Goal: Book appointment/travel/reservation

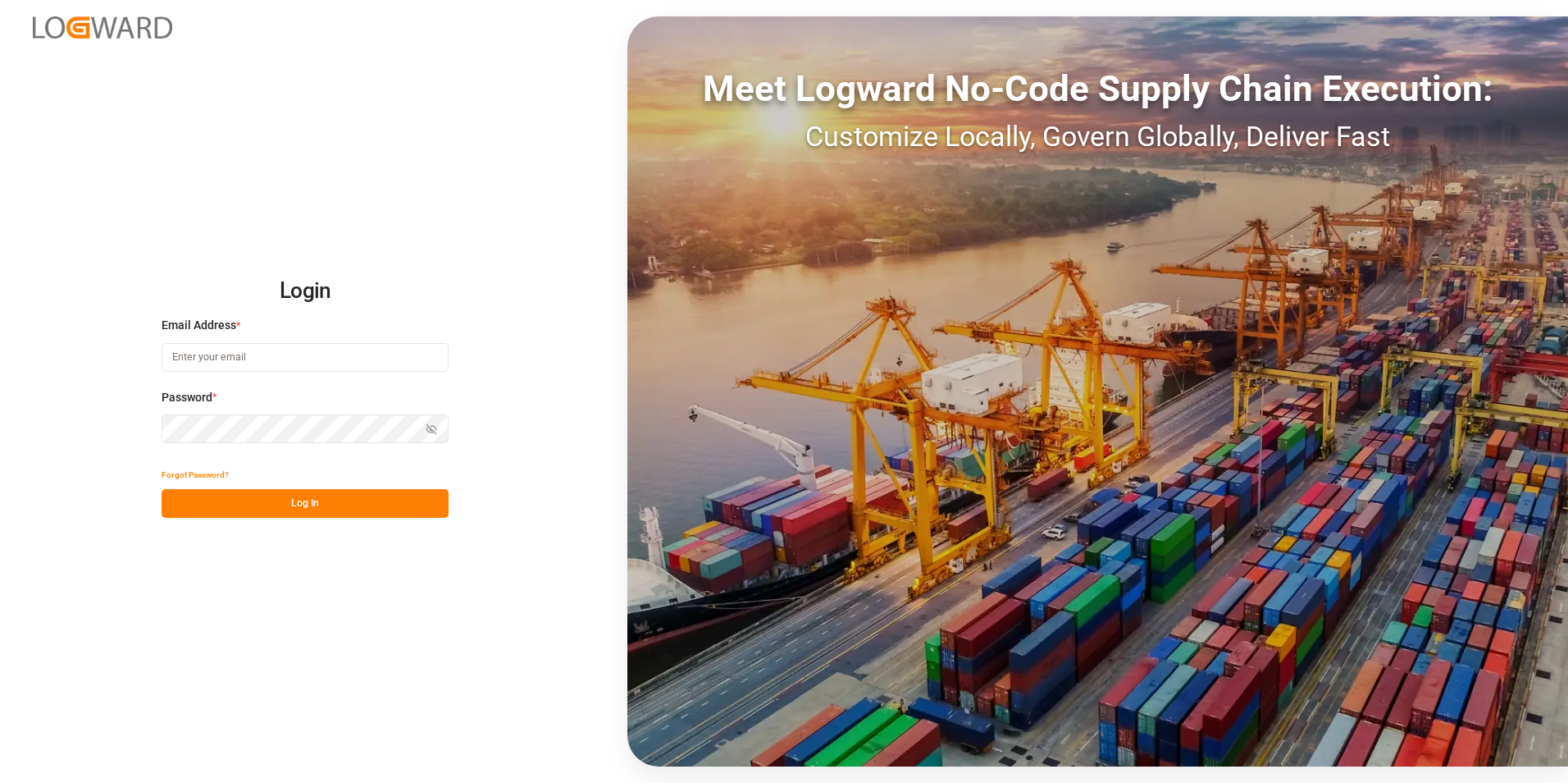
type input "[PERSON_NAME][EMAIL_ADDRESS][PERSON_NAME][DOMAIN_NAME]"
click at [301, 502] on button "Log In" at bounding box center [304, 503] width 287 height 29
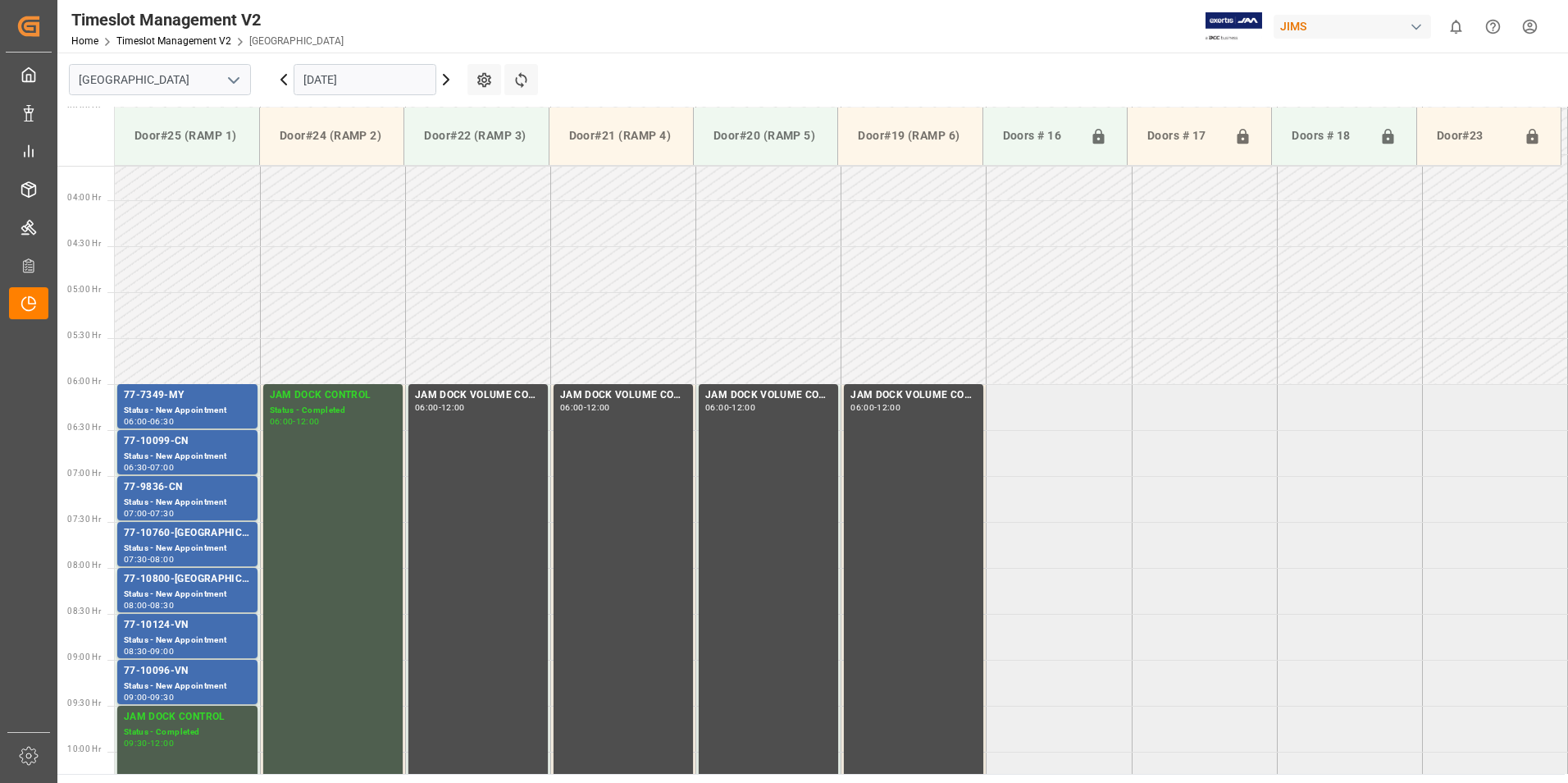
scroll to position [306, 0]
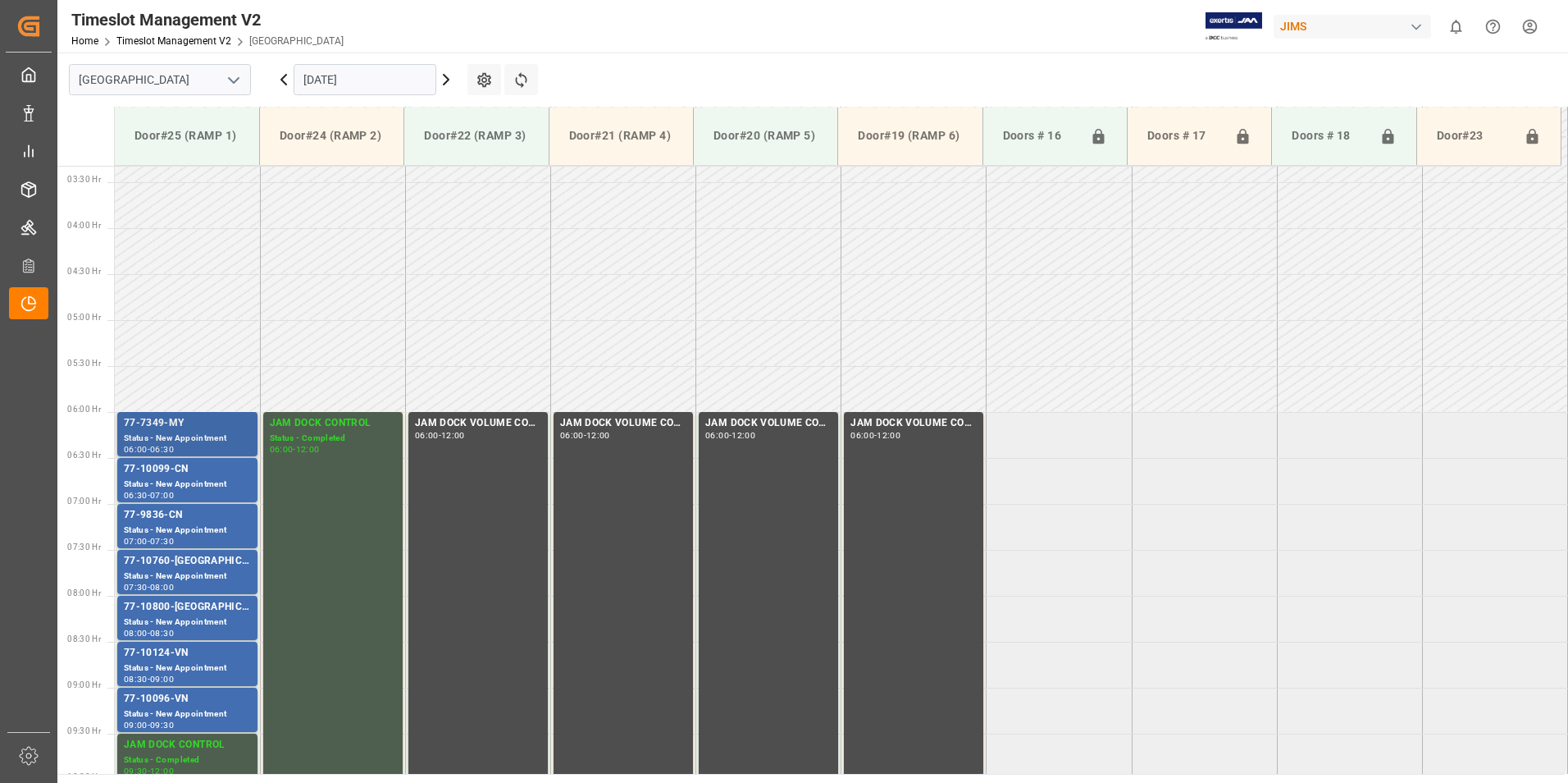
click at [155, 431] on div "Status - New Appointment" at bounding box center [187, 438] width 127 height 14
click at [159, 469] on div "77-10099-CN" at bounding box center [187, 469] width 127 height 16
click at [168, 524] on div "Status - New Appointment" at bounding box center [187, 530] width 127 height 14
click at [170, 566] on div "77-10760-[GEOGRAPHIC_DATA]" at bounding box center [187, 561] width 127 height 16
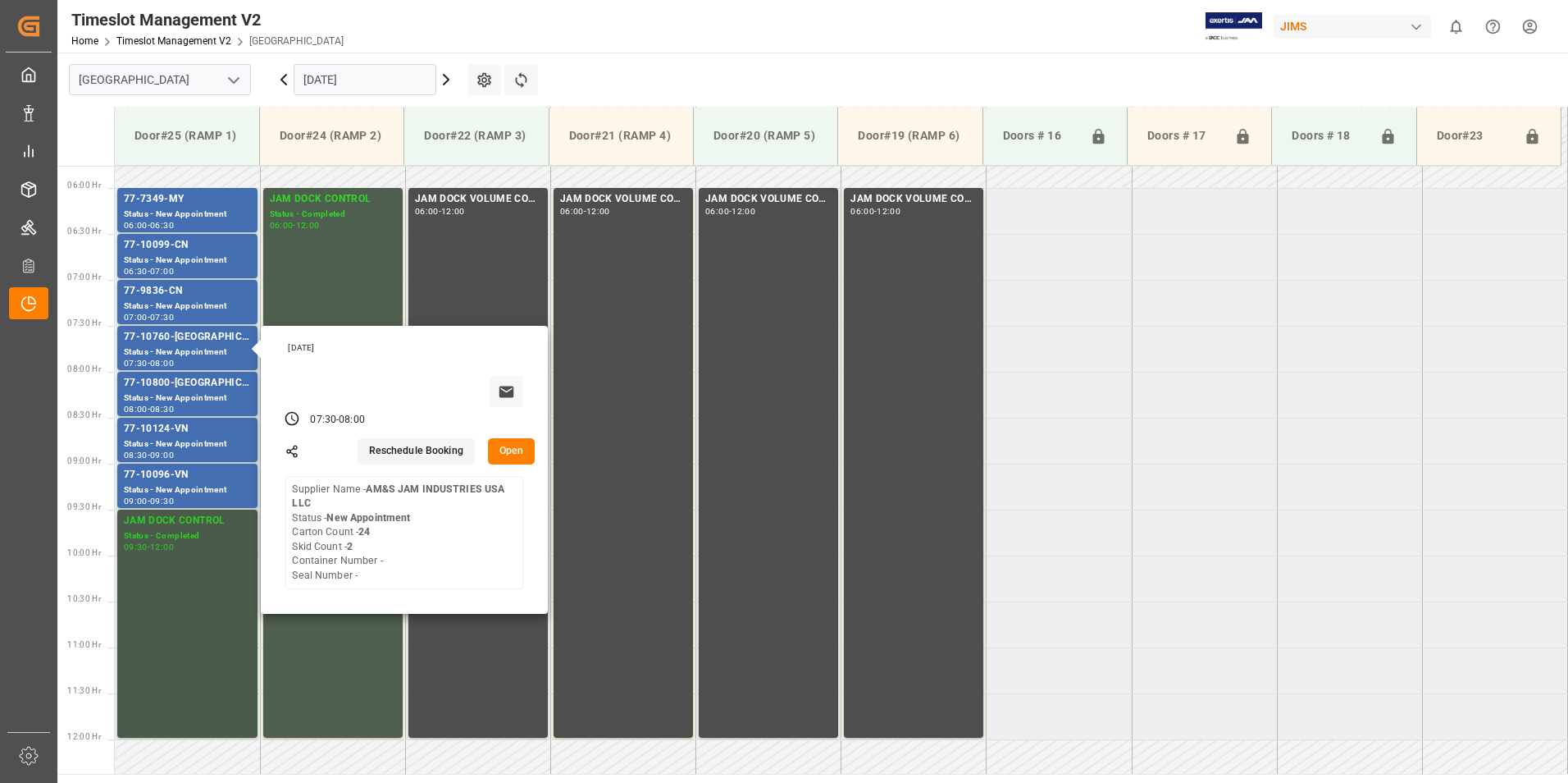
scroll to position [551, 0]
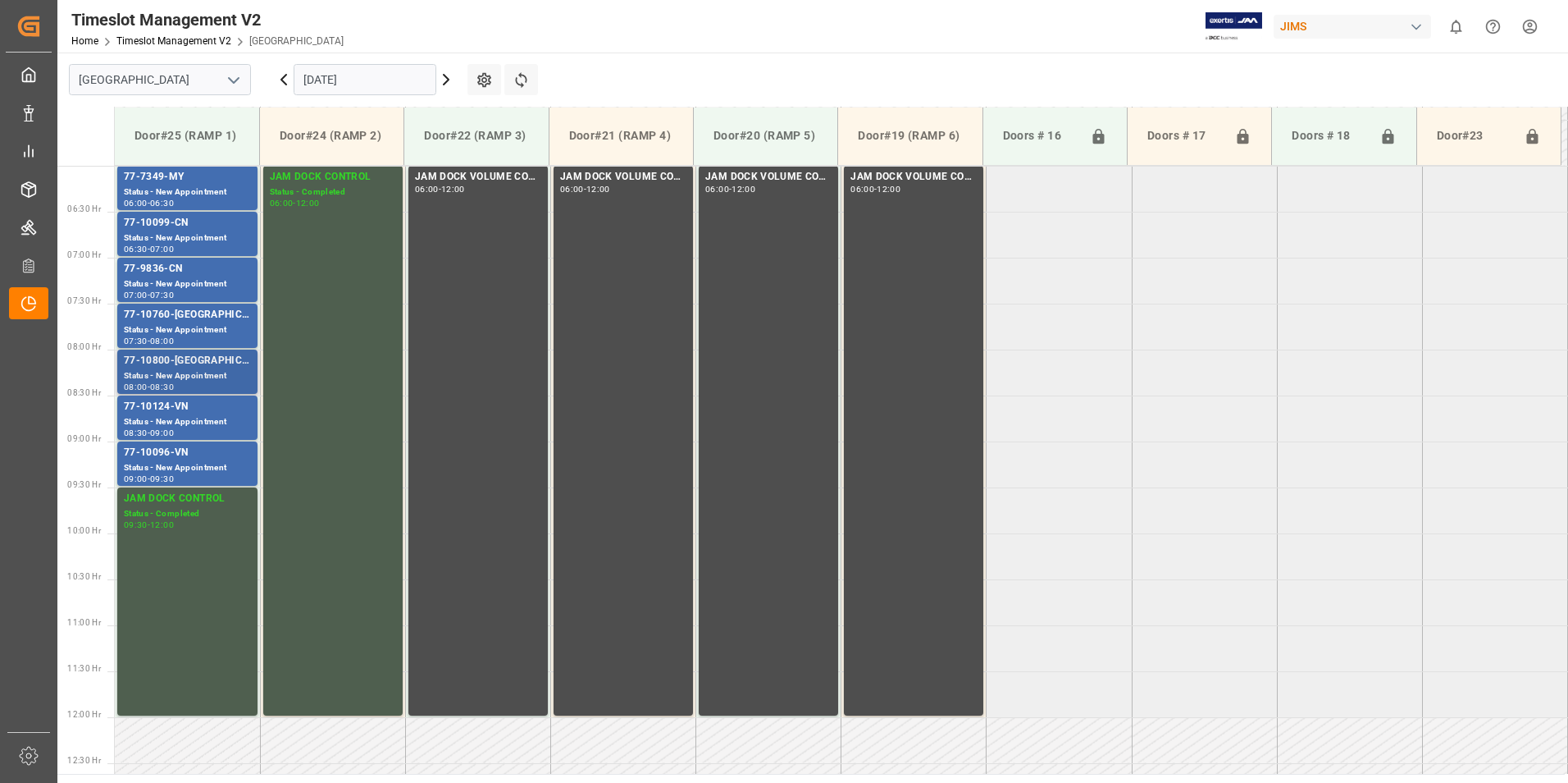
click at [163, 364] on div "77-10800-[GEOGRAPHIC_DATA]" at bounding box center [187, 360] width 127 height 16
click at [165, 419] on div "Status - New Appointment" at bounding box center [187, 422] width 127 height 14
click at [166, 457] on div "77-10096-VN" at bounding box center [187, 453] width 127 height 16
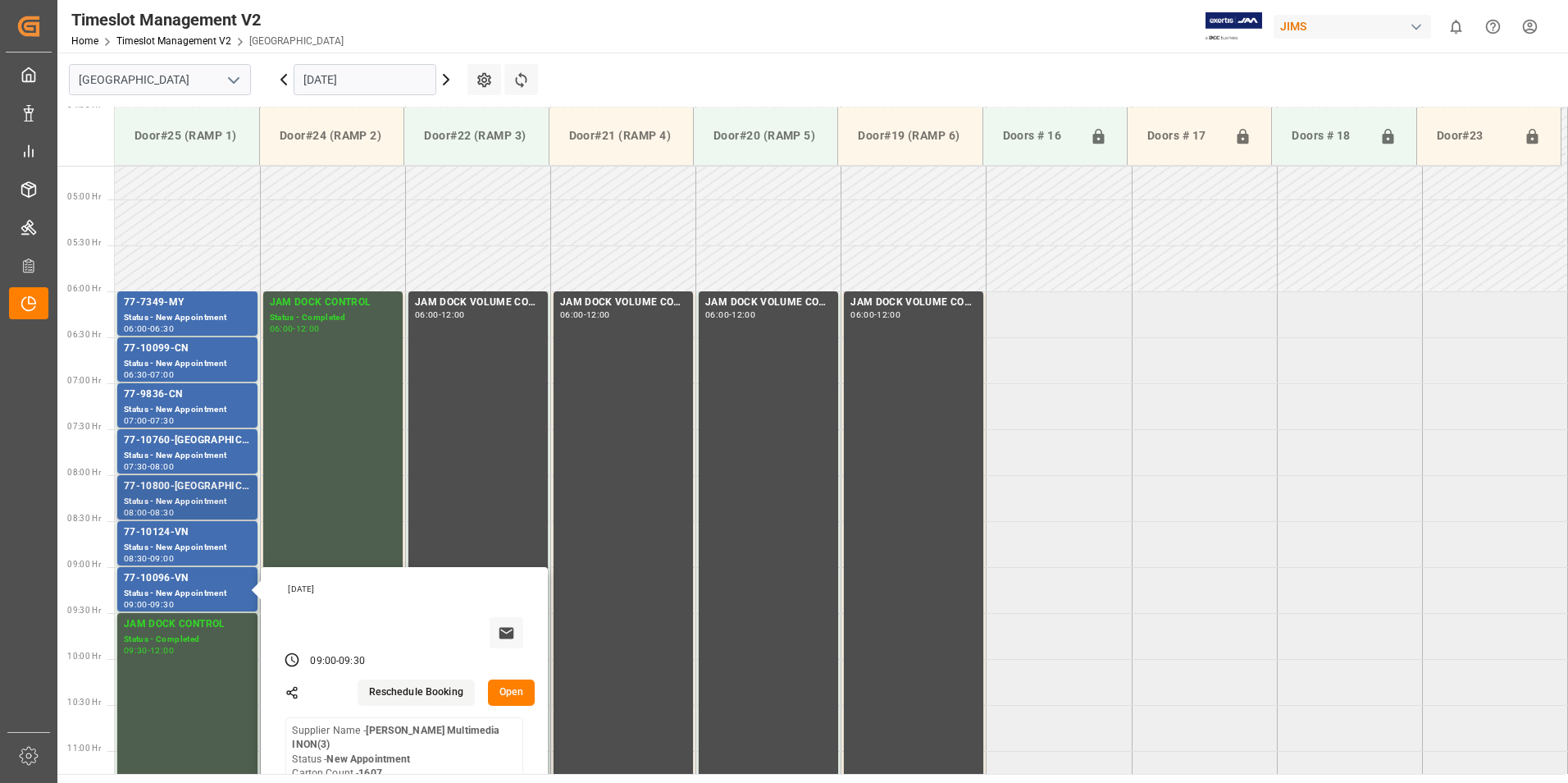
scroll to position [387, 0]
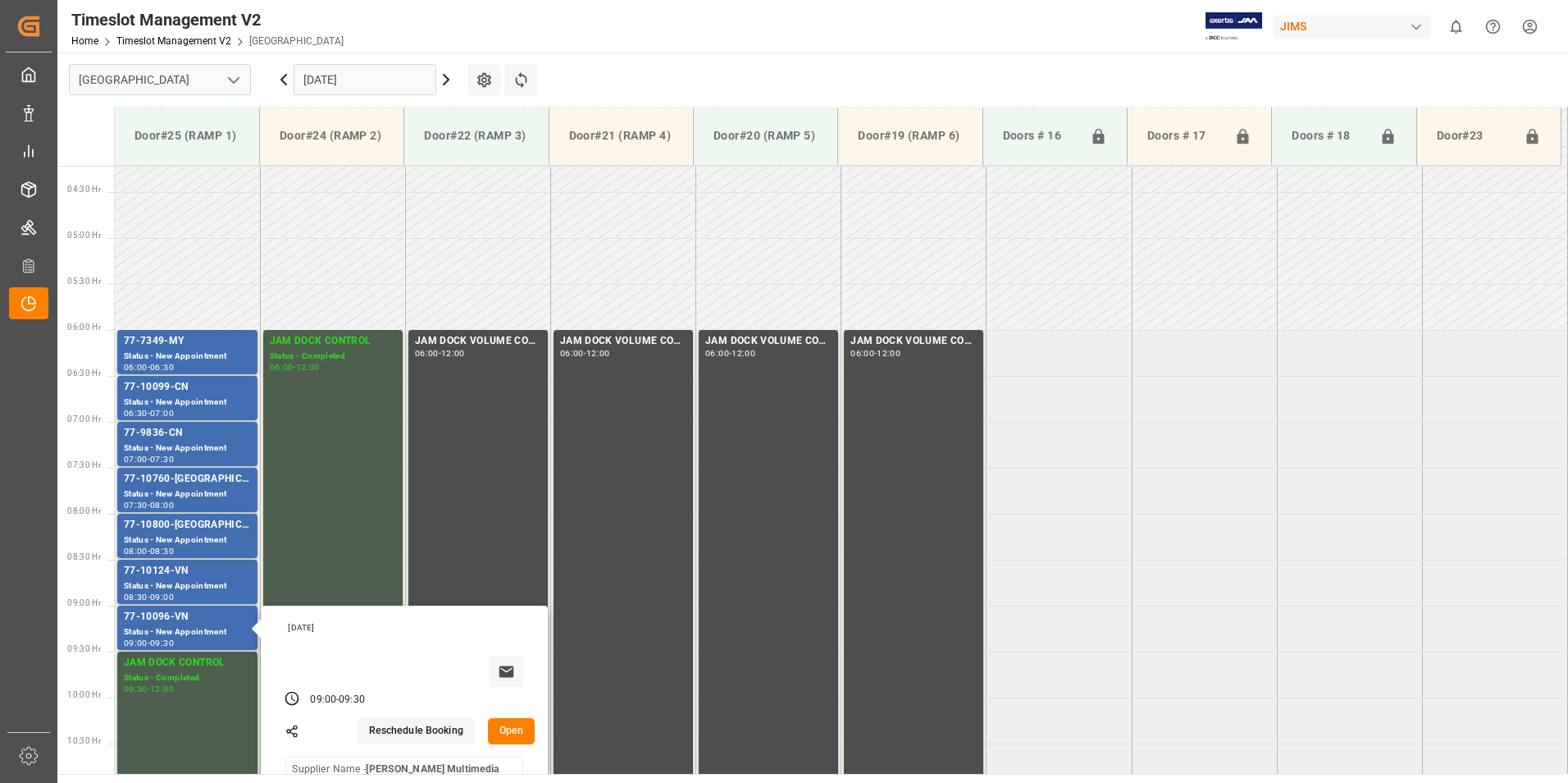
click at [352, 86] on input "[DATE]" at bounding box center [365, 80] width 143 height 31
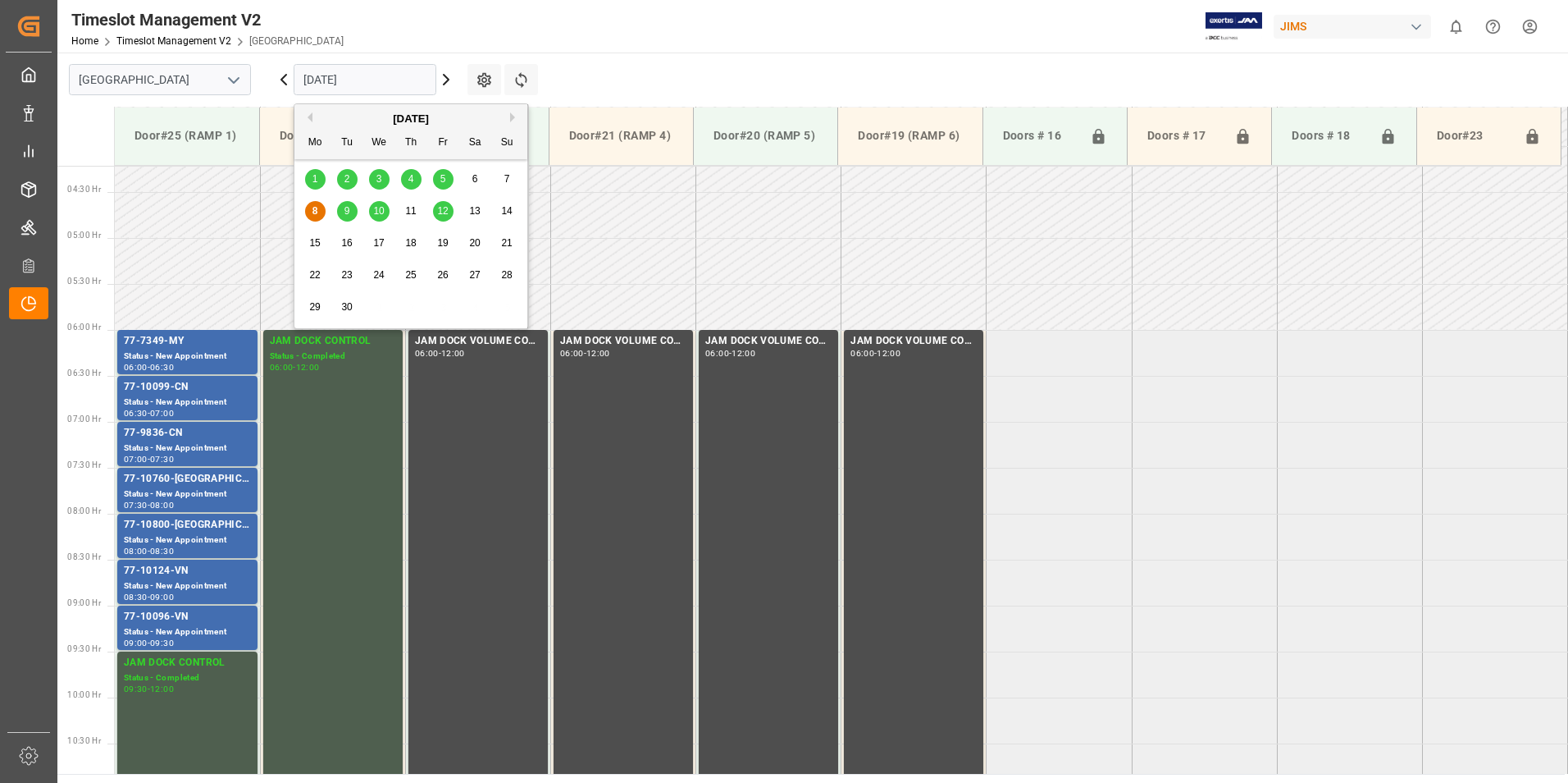
click at [348, 214] on span "9" at bounding box center [348, 210] width 6 height 12
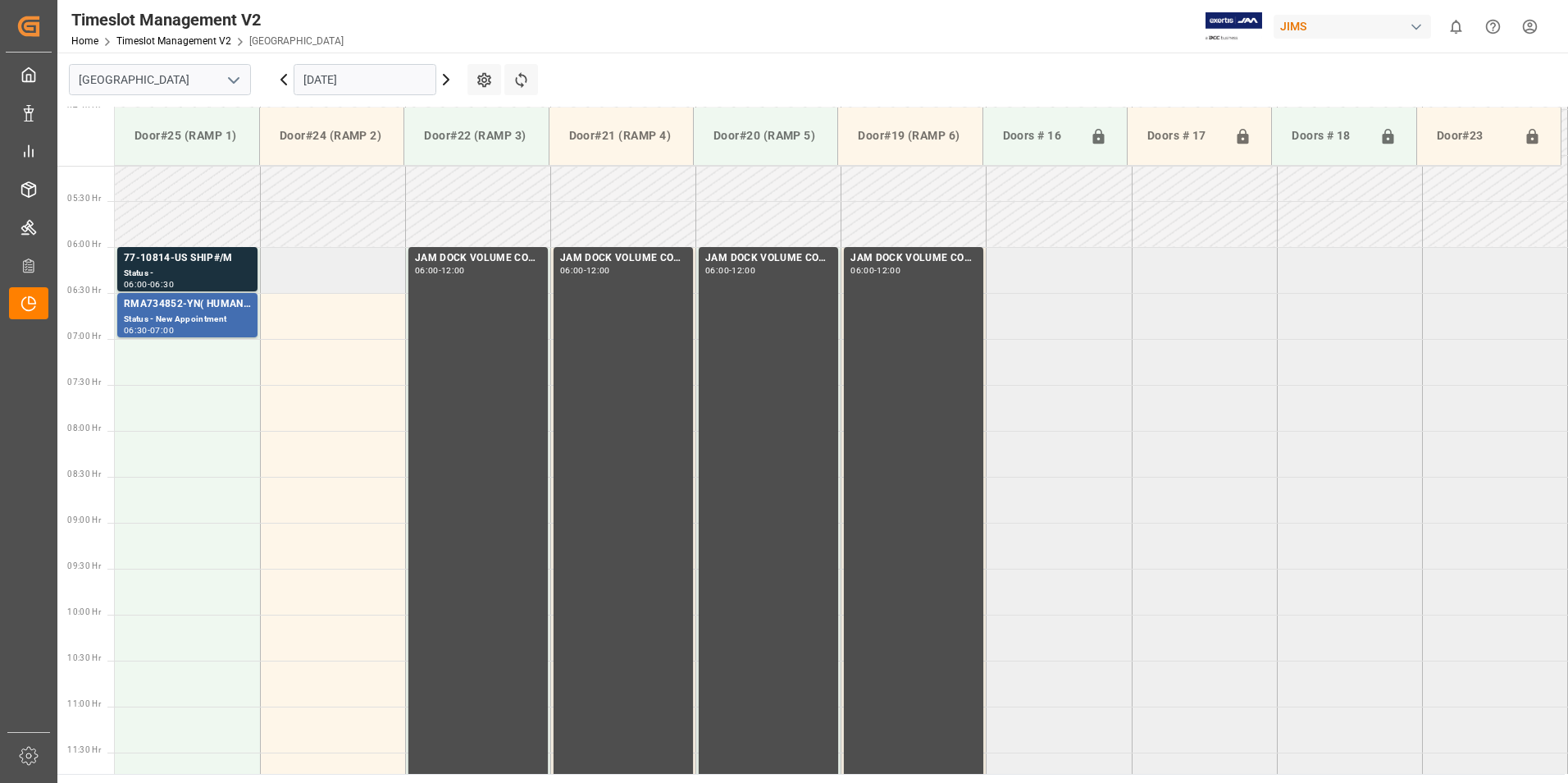
scroll to position [469, 0]
click at [157, 272] on div "Status -" at bounding box center [187, 274] width 127 height 14
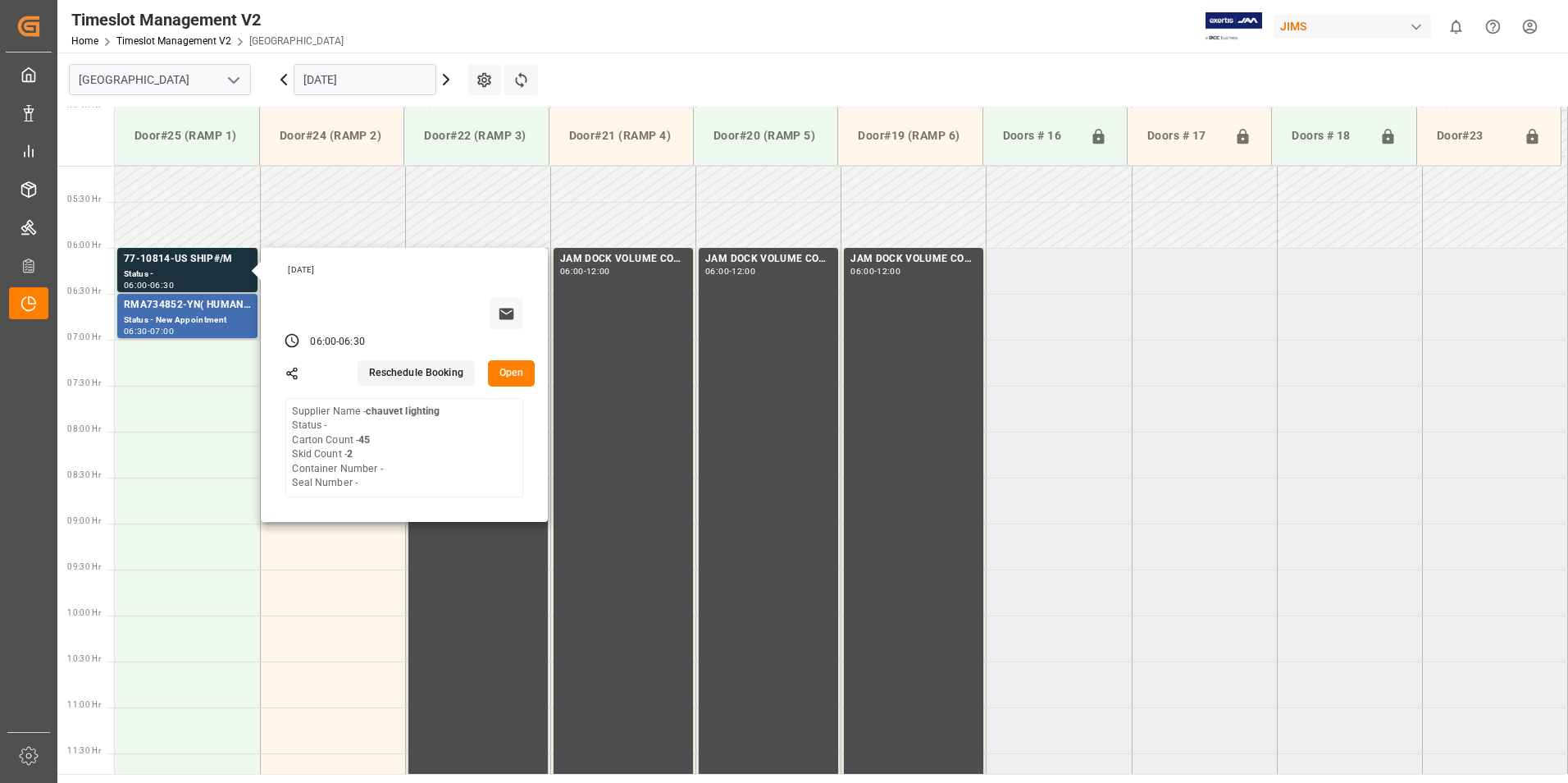
click at [350, 78] on input "[DATE]" at bounding box center [365, 80] width 143 height 31
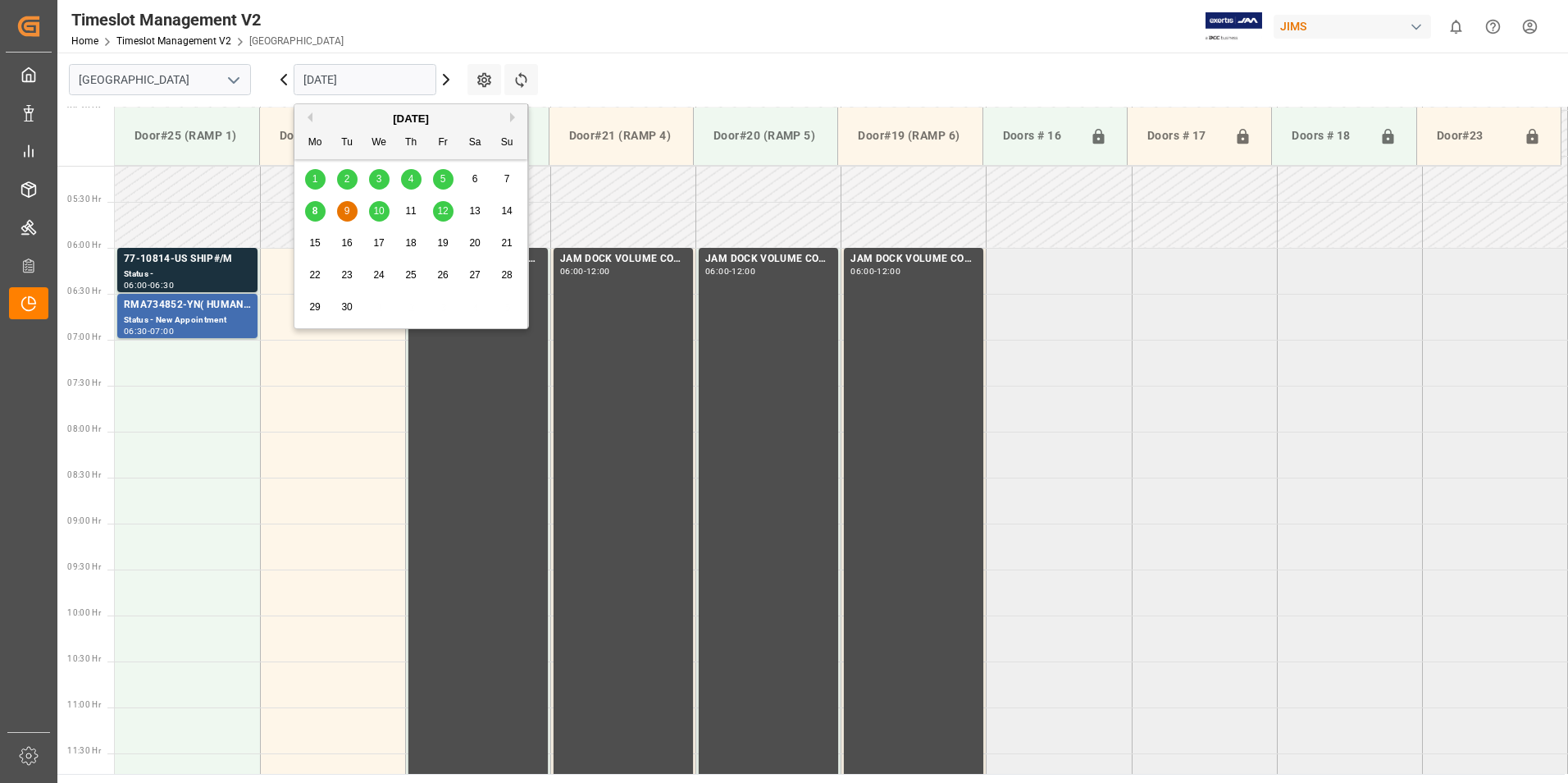
click at [379, 208] on span "10" at bounding box center [378, 210] width 11 height 12
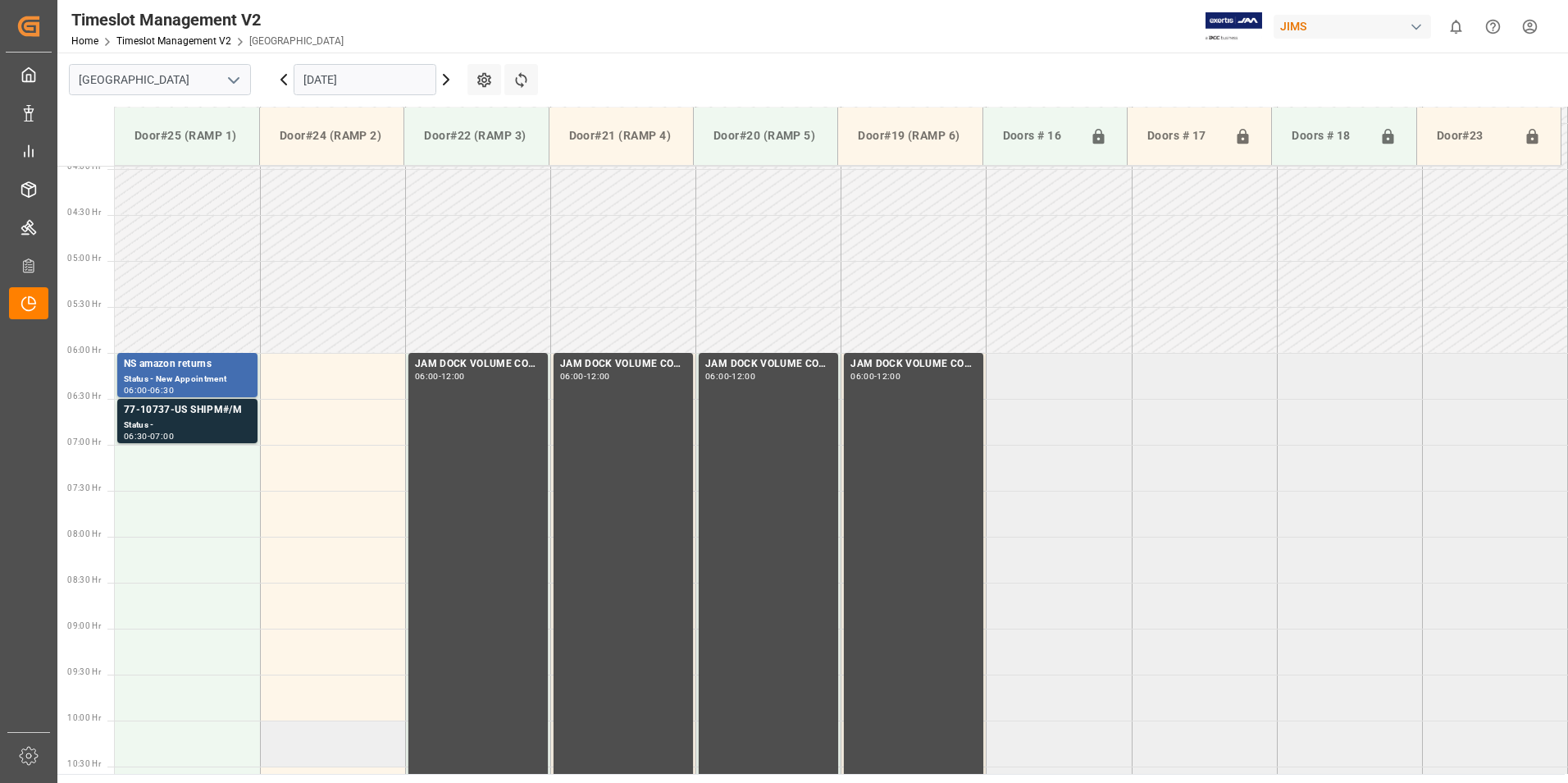
scroll to position [223, 0]
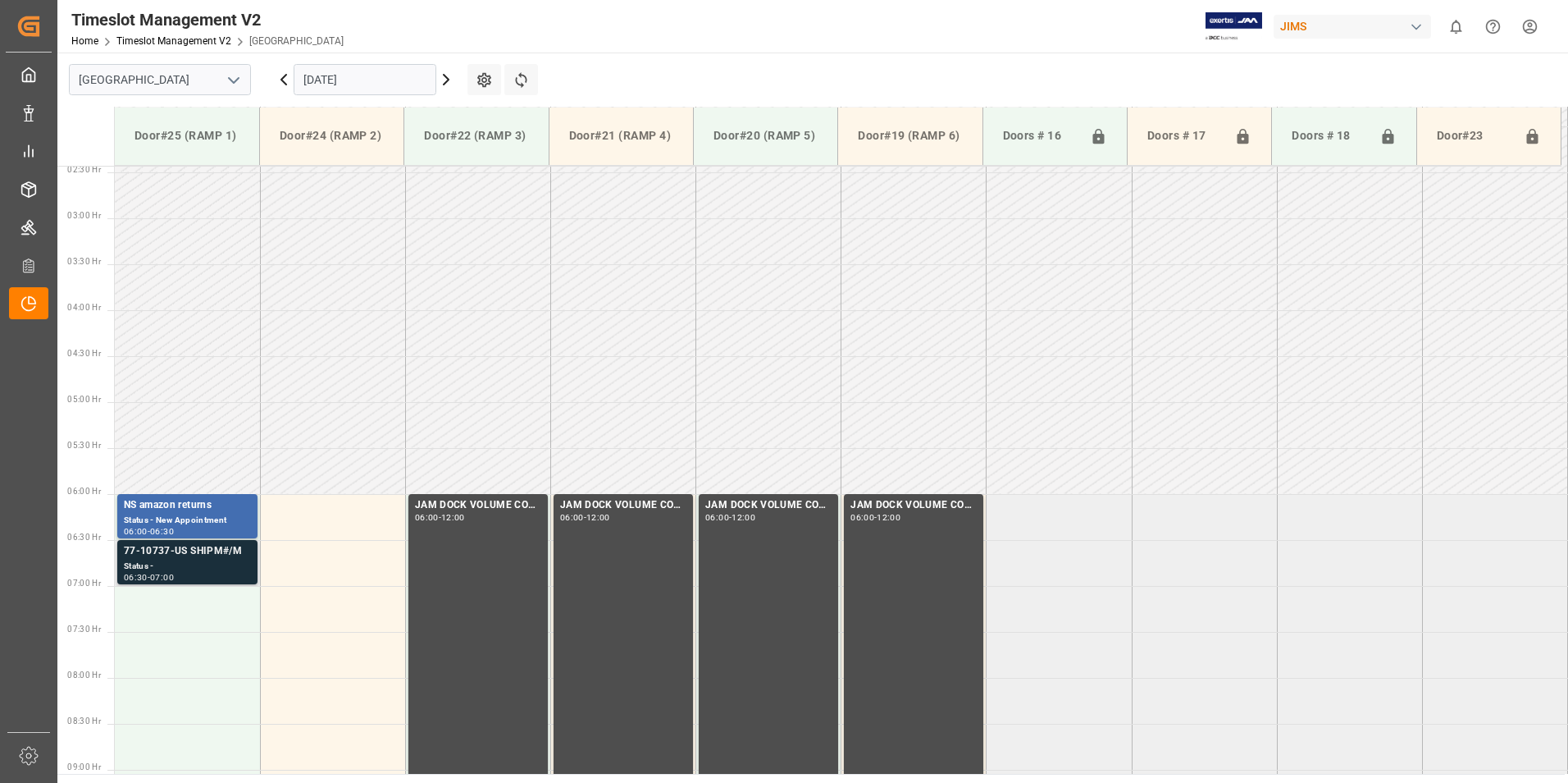
click at [160, 570] on div "Status -" at bounding box center [187, 566] width 127 height 14
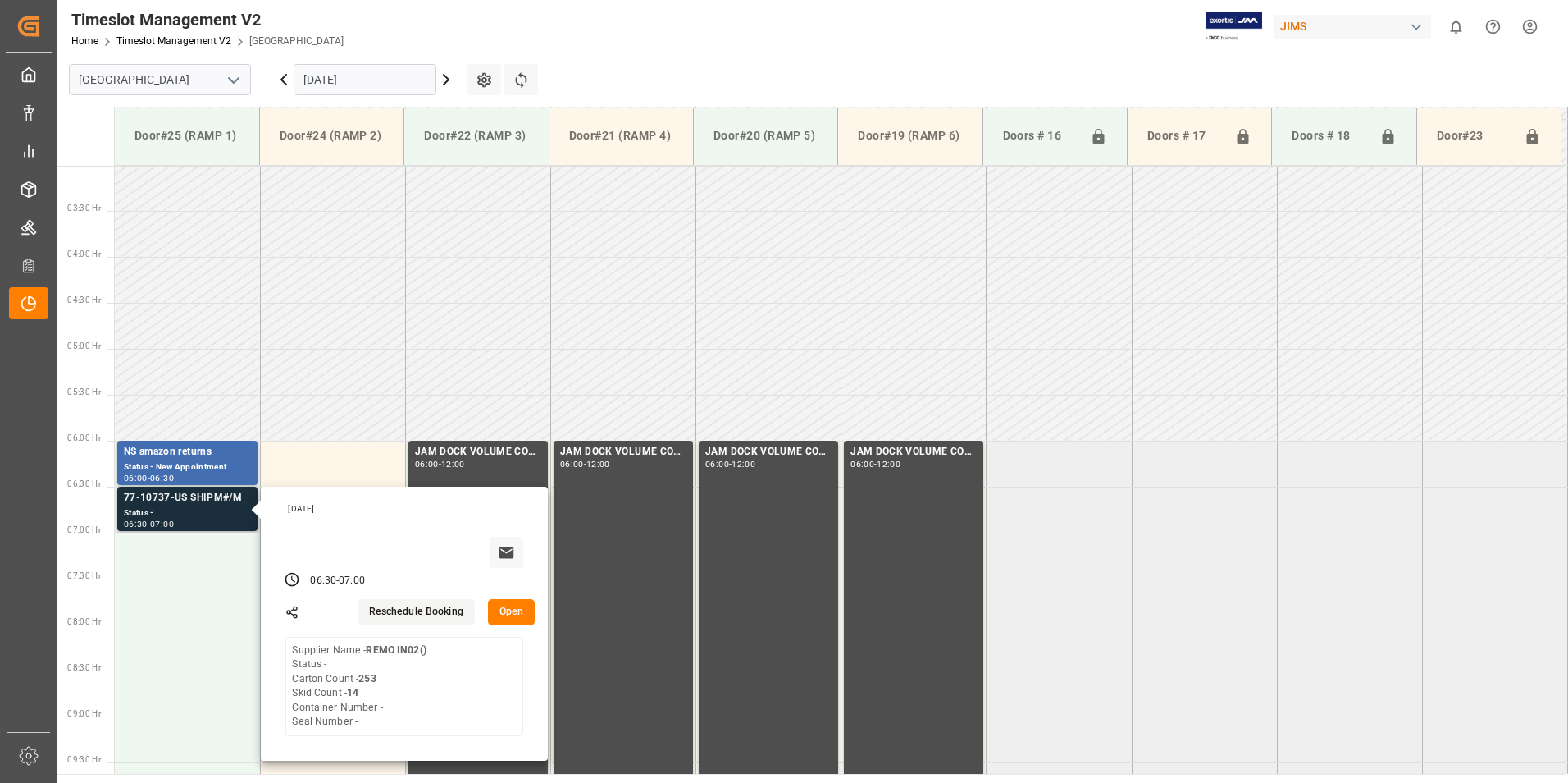
scroll to position [306, 0]
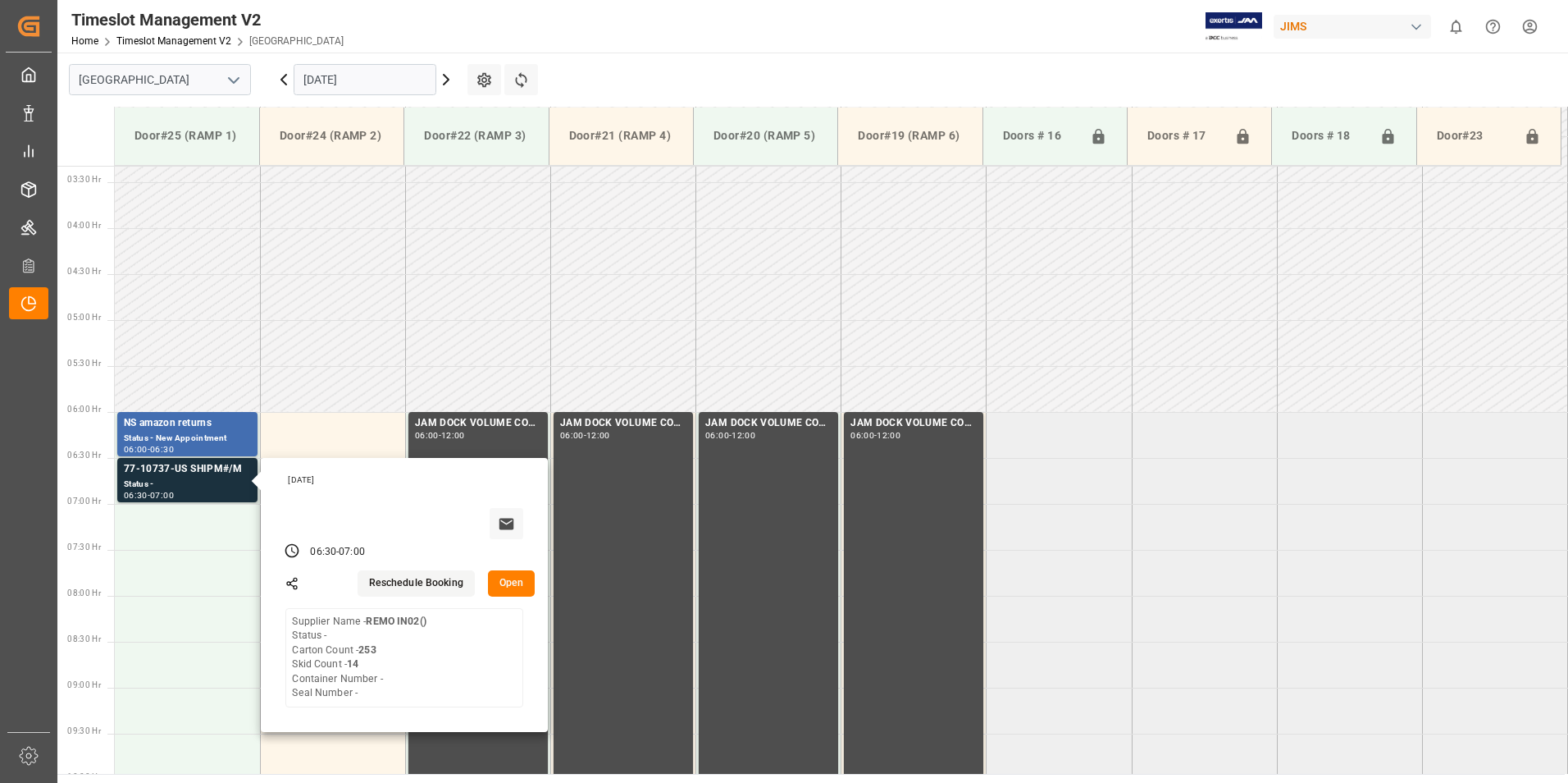
click at [373, 76] on input "[DATE]" at bounding box center [365, 80] width 143 height 31
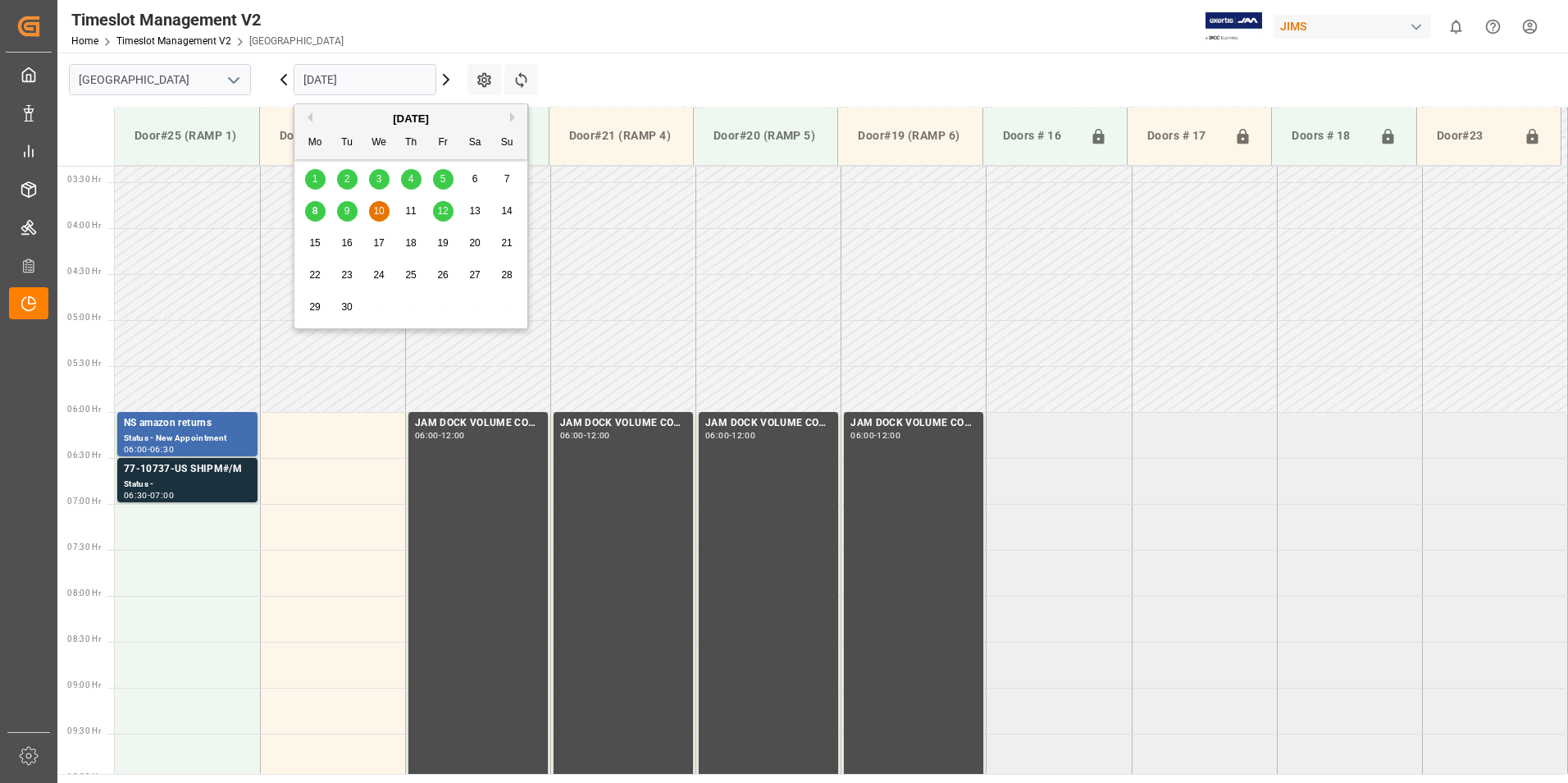
click at [375, 210] on span "10" at bounding box center [378, 210] width 11 height 12
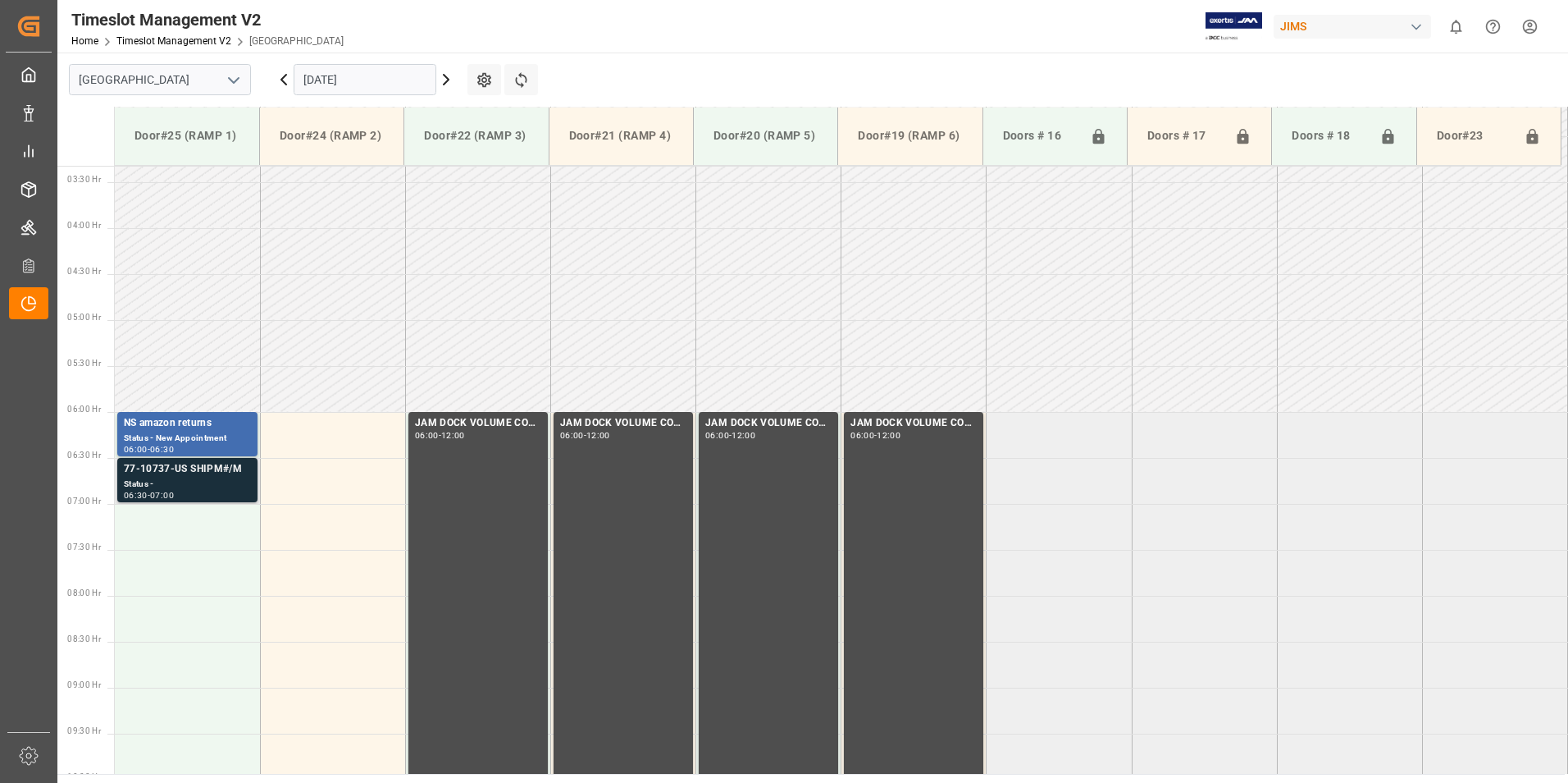
click at [160, 497] on div "07:00" at bounding box center [161, 495] width 24 height 8
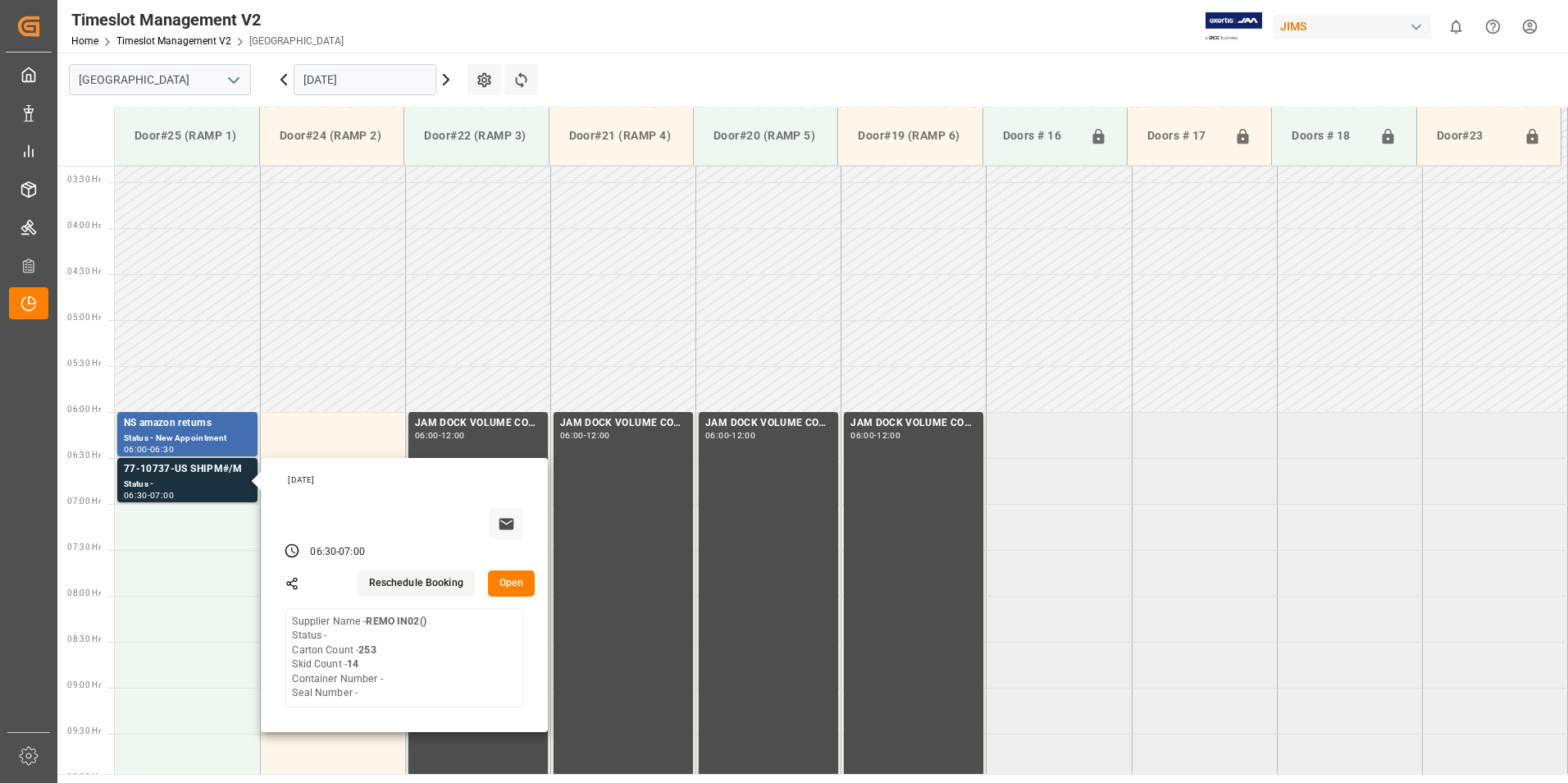
click at [360, 68] on input "[DATE]" at bounding box center [365, 80] width 143 height 31
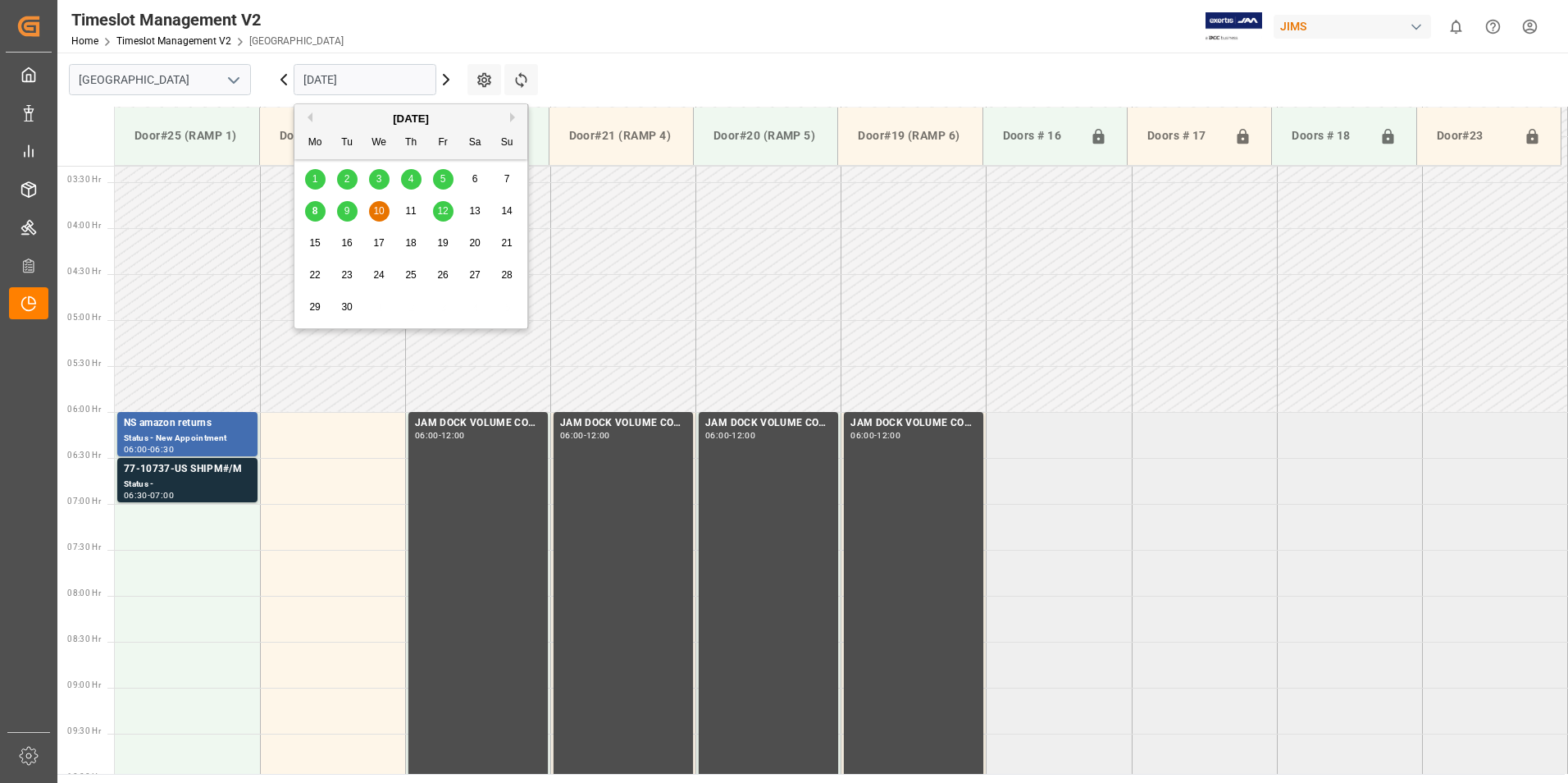
click at [441, 216] on span "12" at bounding box center [442, 210] width 11 height 12
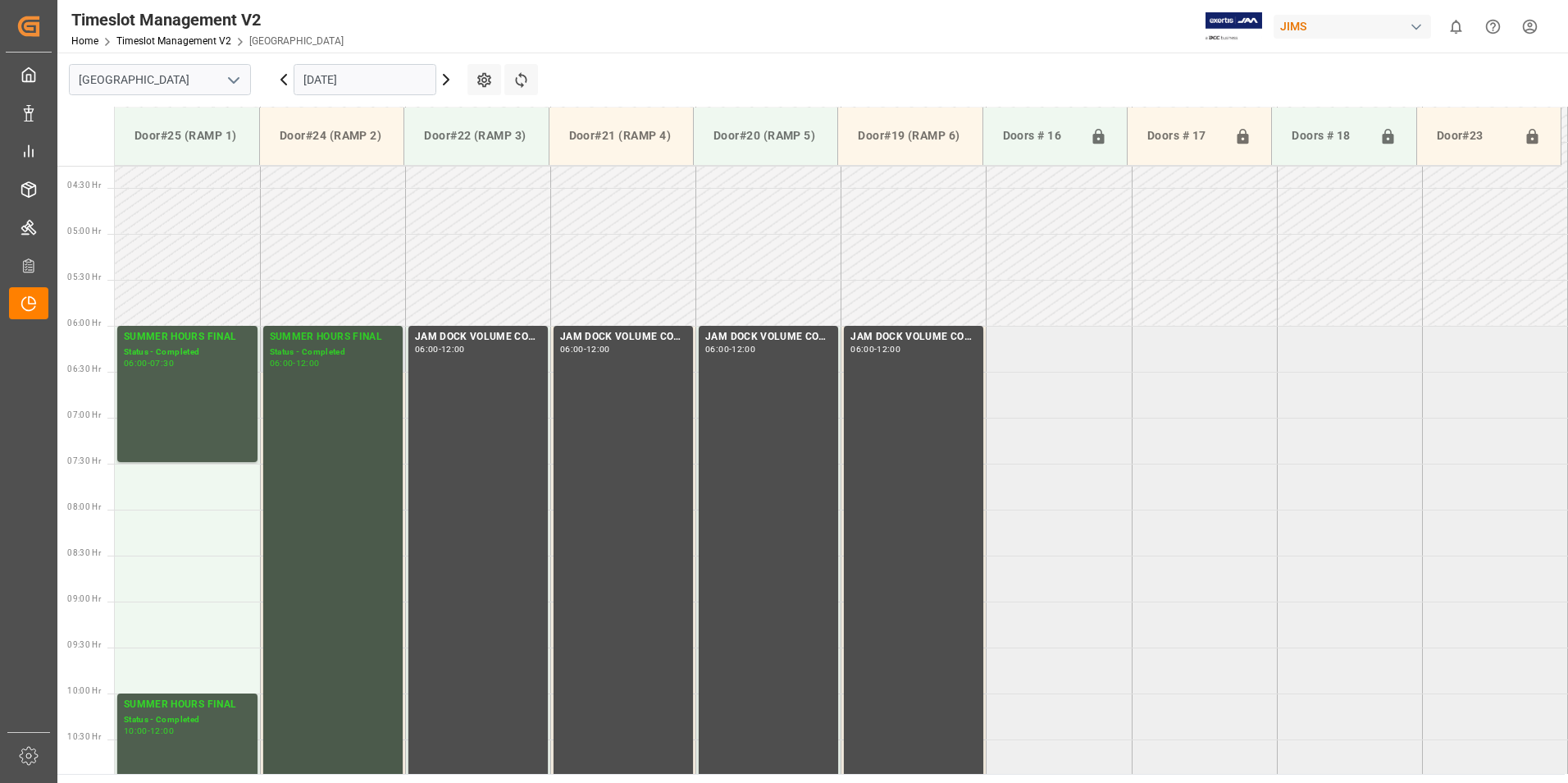
scroll to position [387, 0]
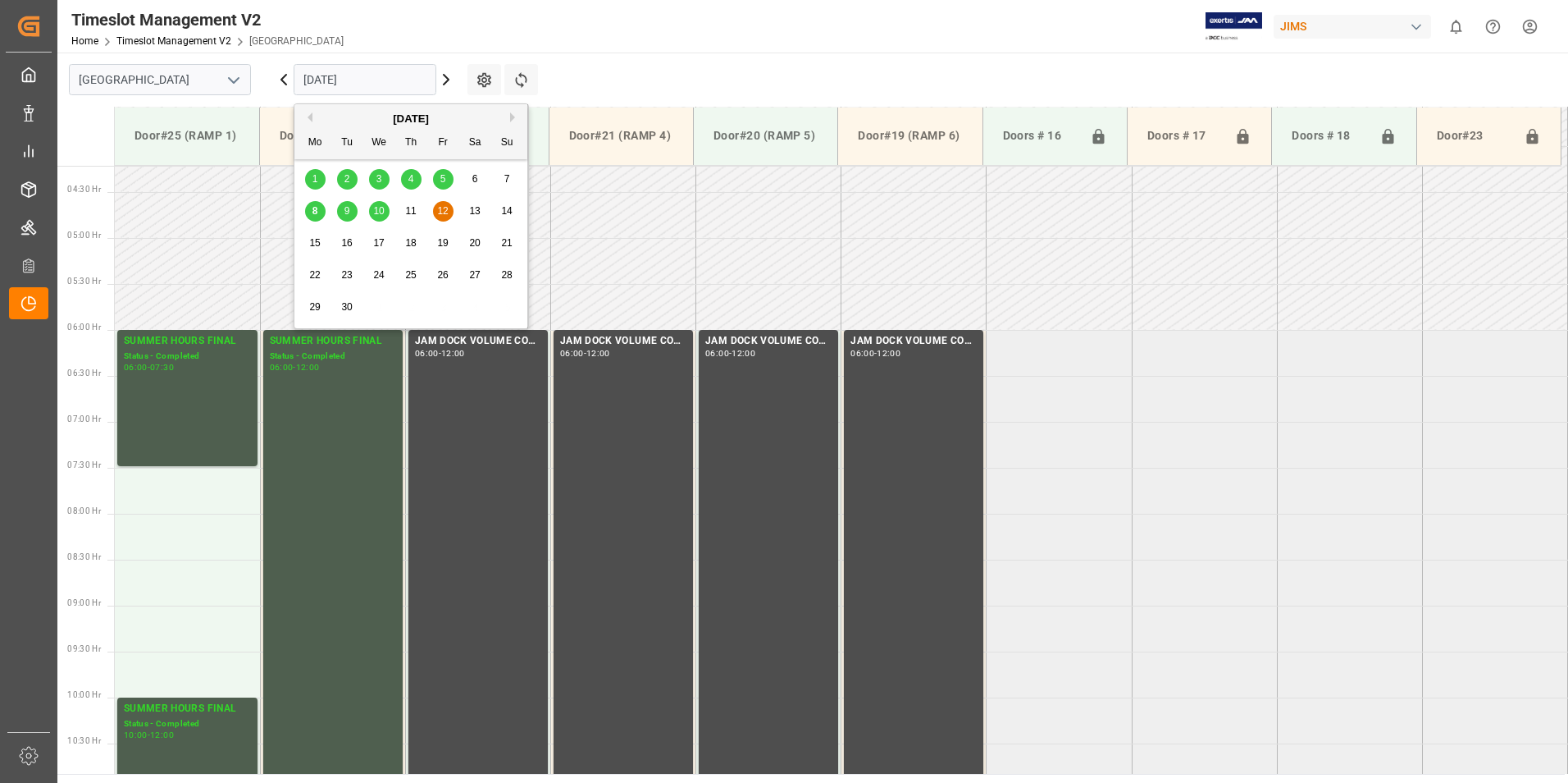
click at [345, 72] on input "[DATE]" at bounding box center [365, 80] width 143 height 31
click at [380, 208] on span "10" at bounding box center [378, 210] width 11 height 12
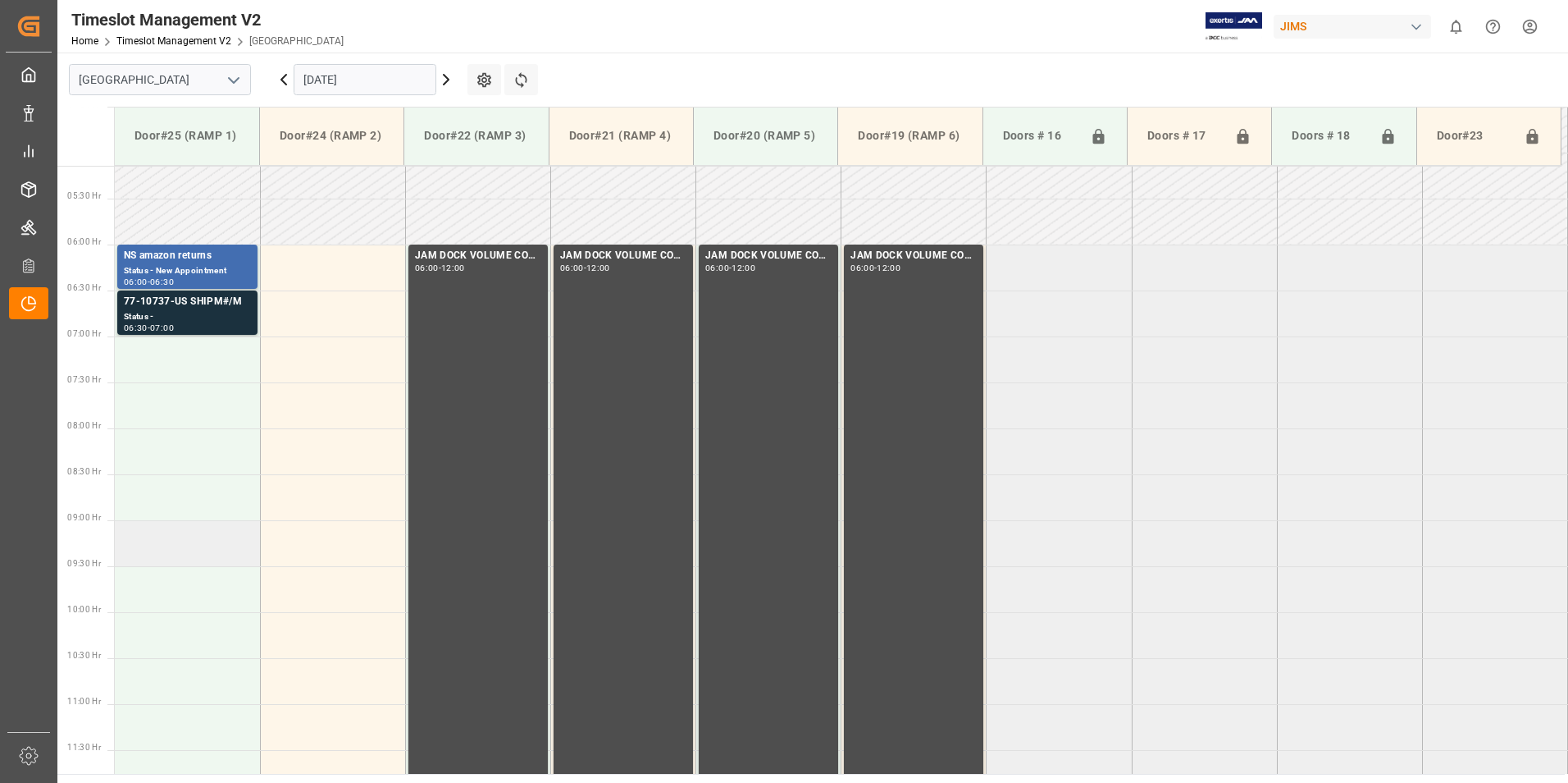
scroll to position [469, 0]
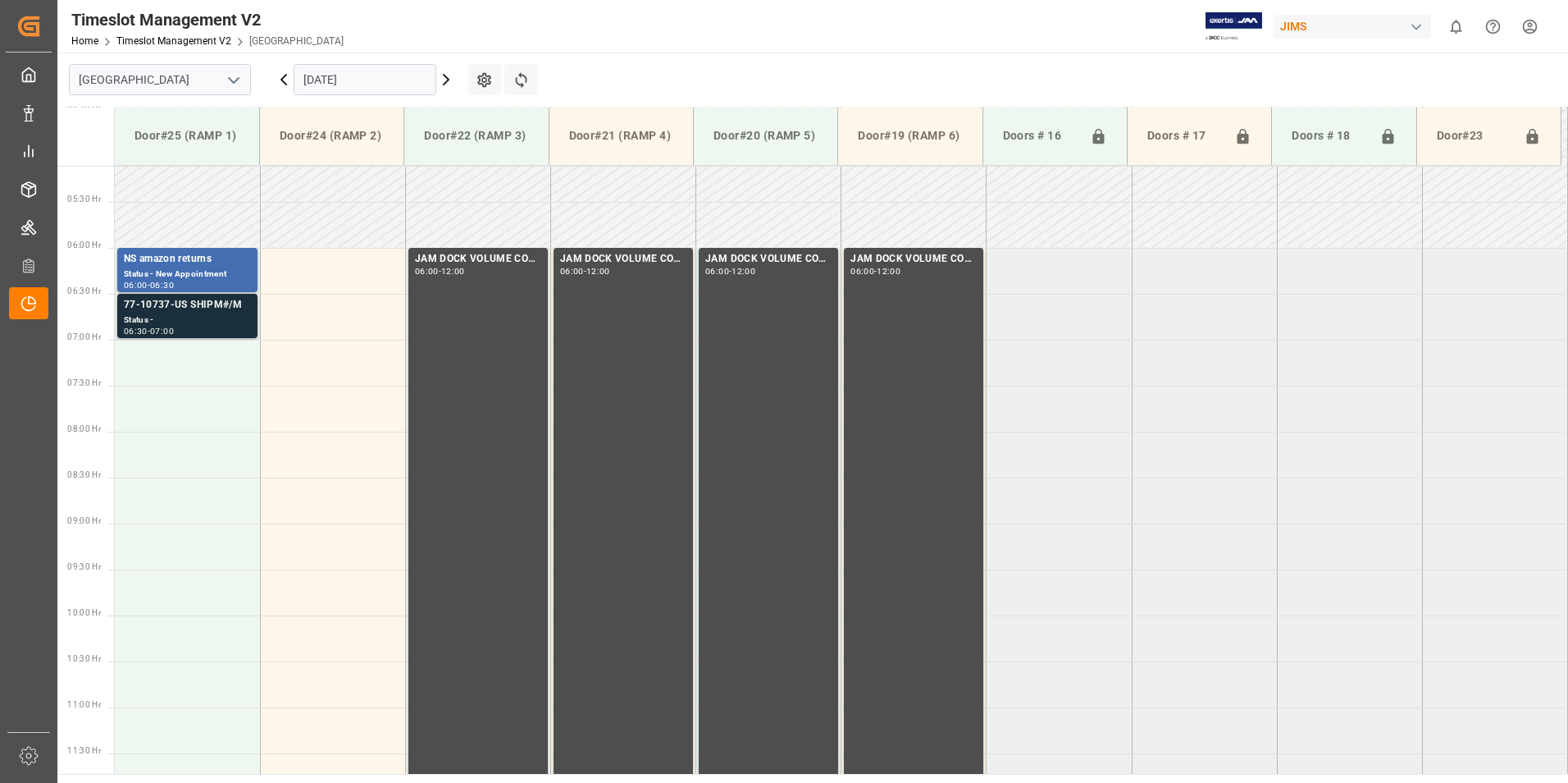
click at [177, 310] on div "77-10737-US SHIPM#/M" at bounding box center [187, 305] width 127 height 16
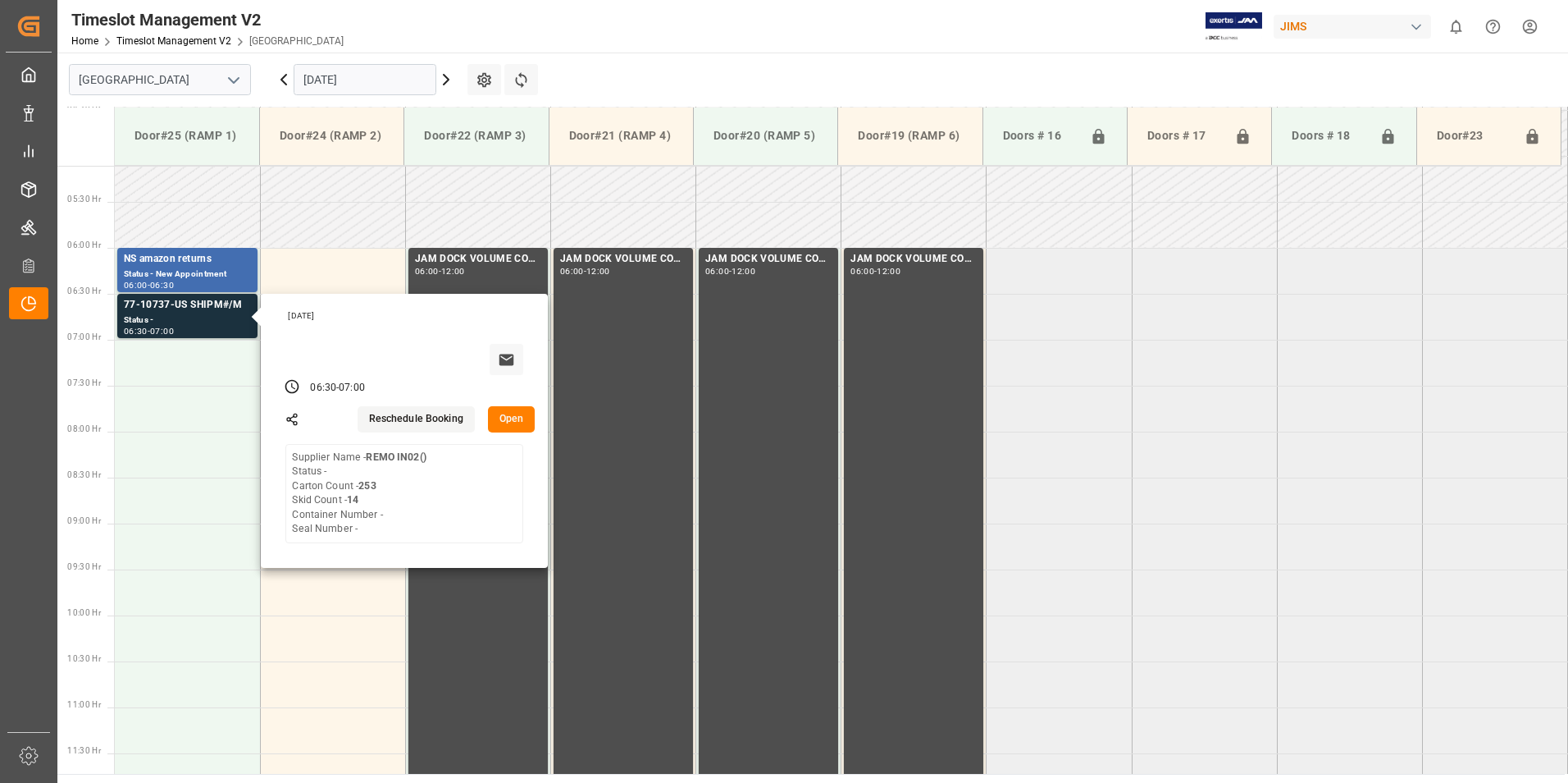
click at [362, 88] on input "[DATE]" at bounding box center [365, 80] width 143 height 31
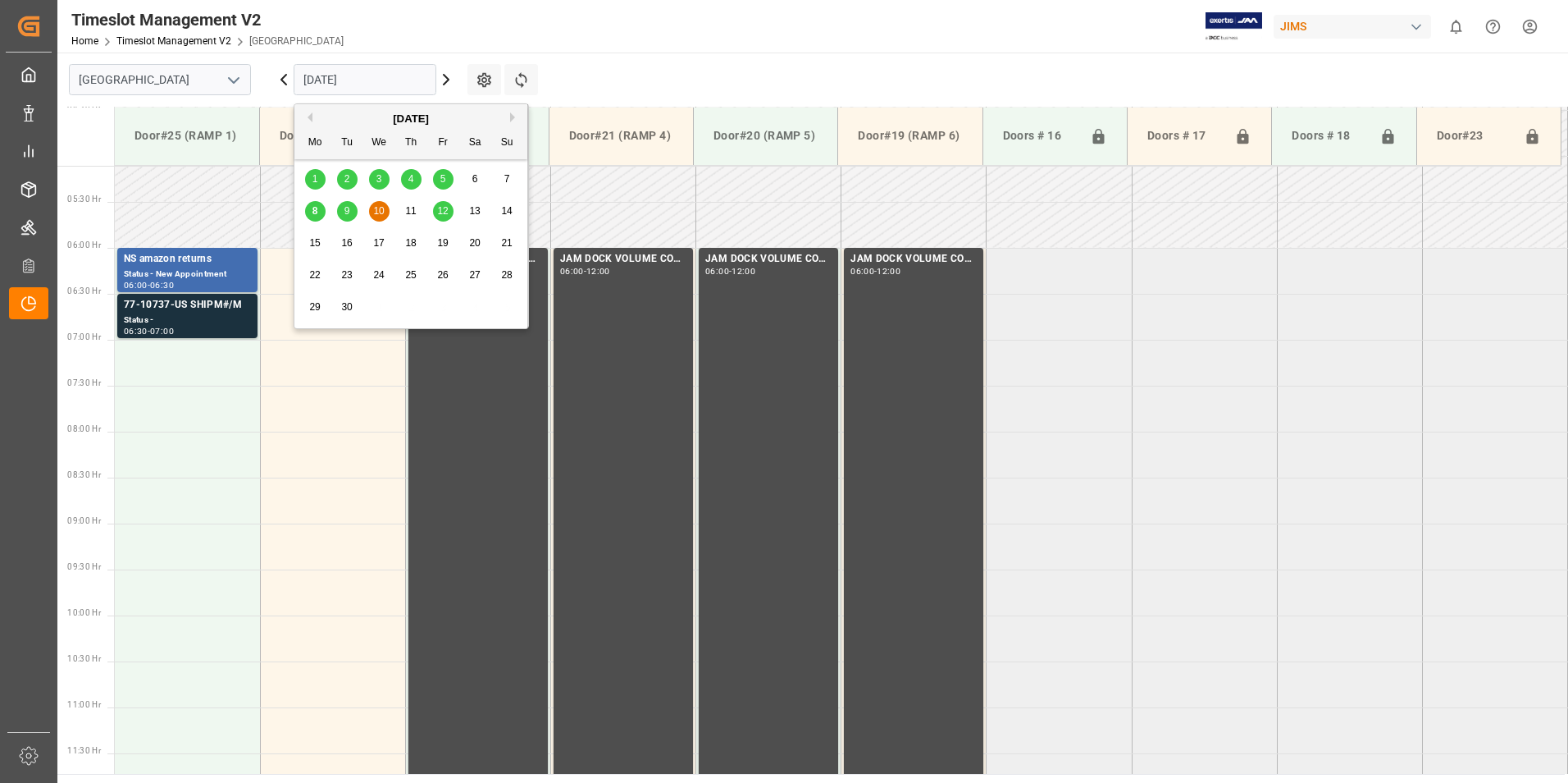
click at [443, 205] on span "12" at bounding box center [442, 210] width 11 height 12
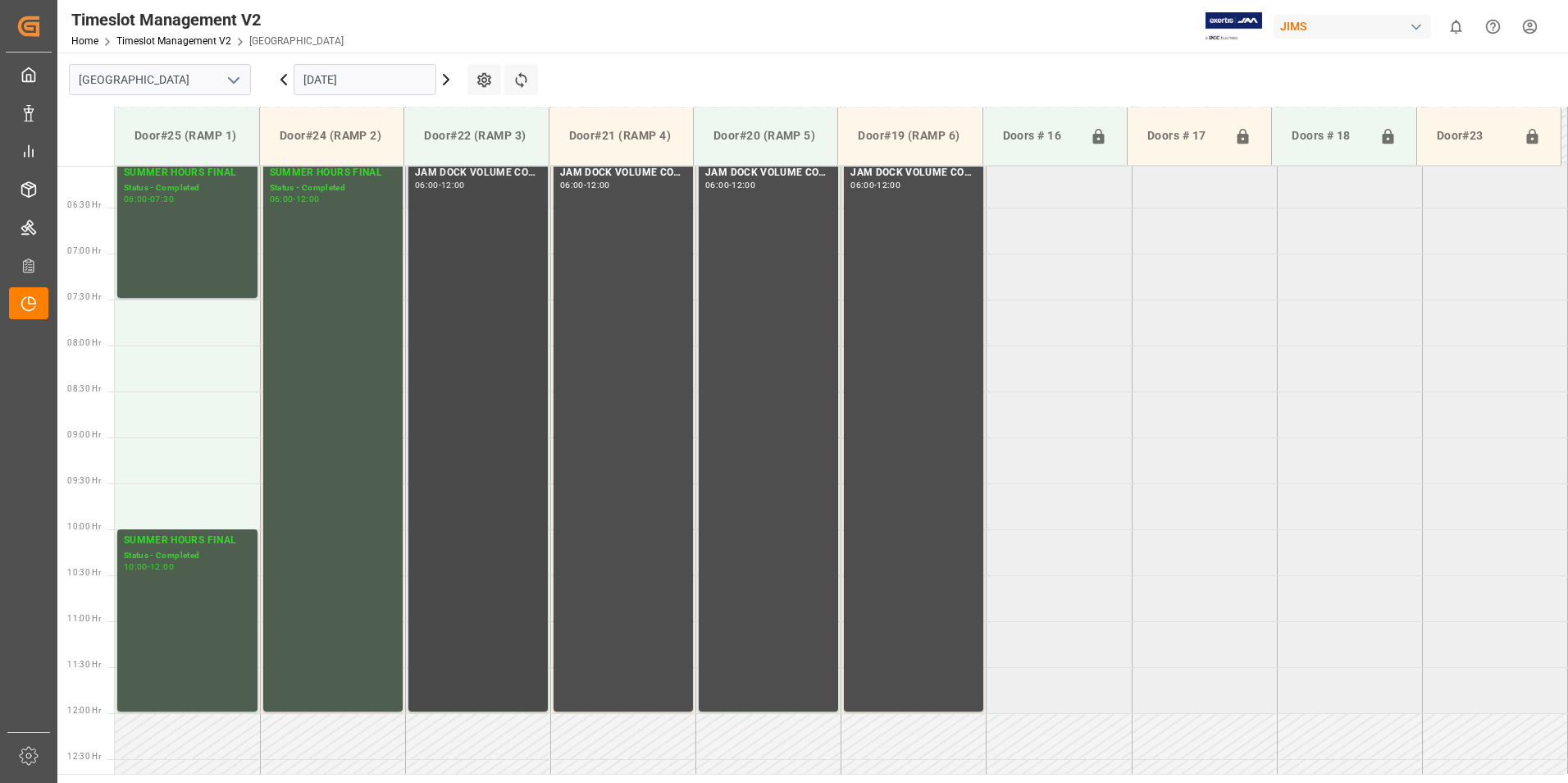
scroll to position [633, 0]
